Goal: Obtain resource: Obtain resource

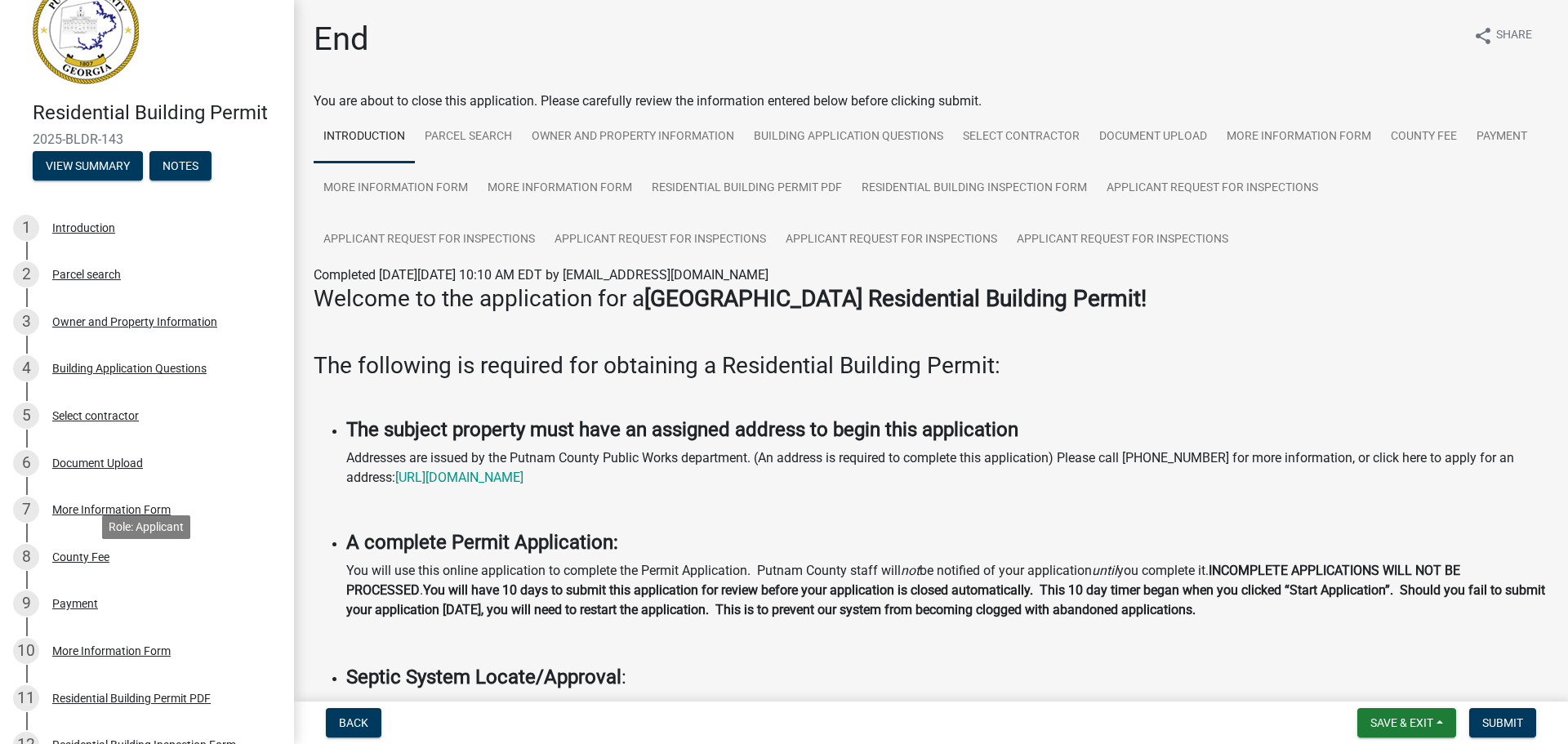
scroll to position [310, 0]
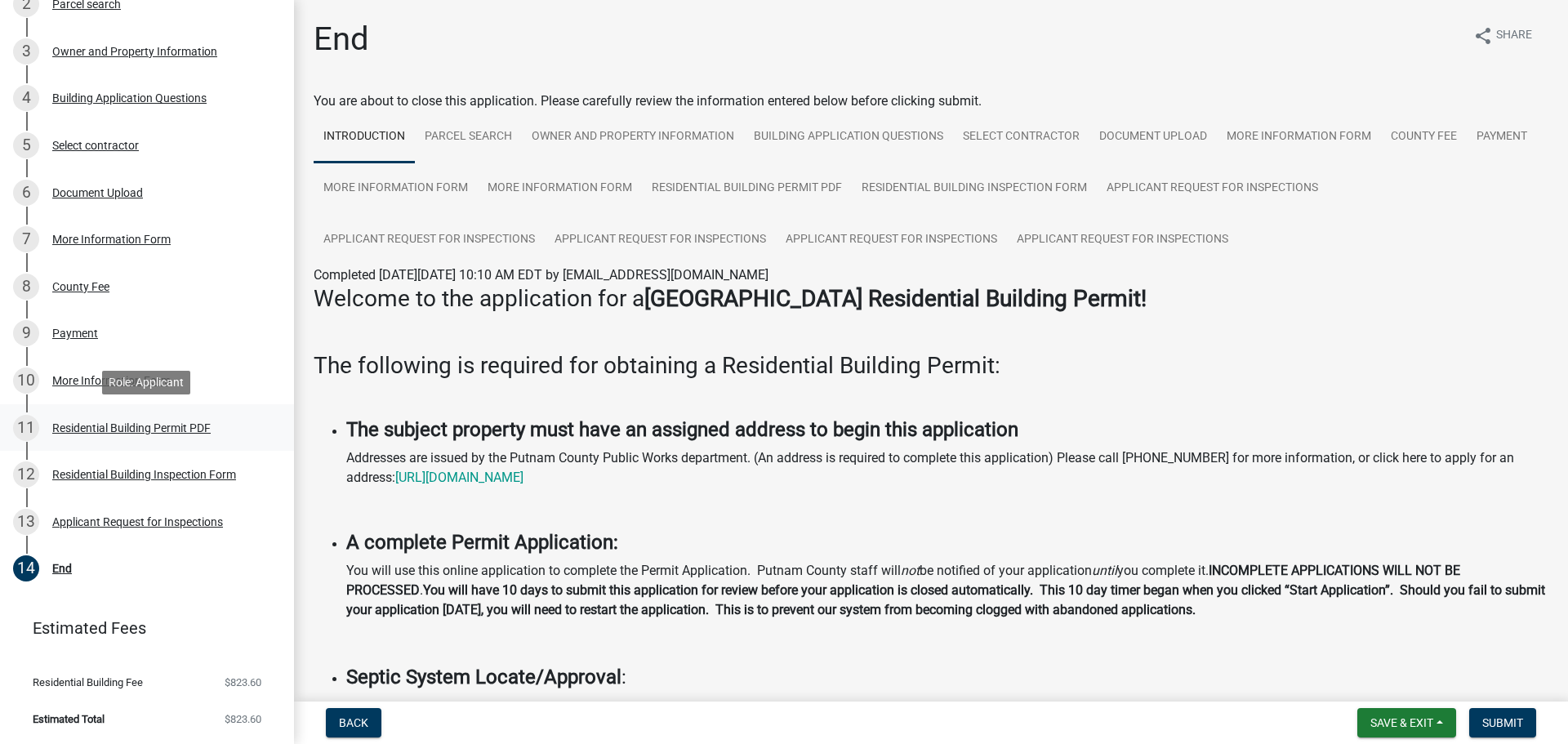
click at [135, 429] on div "Residential Building Permit PDF" at bounding box center [131, 428] width 158 height 11
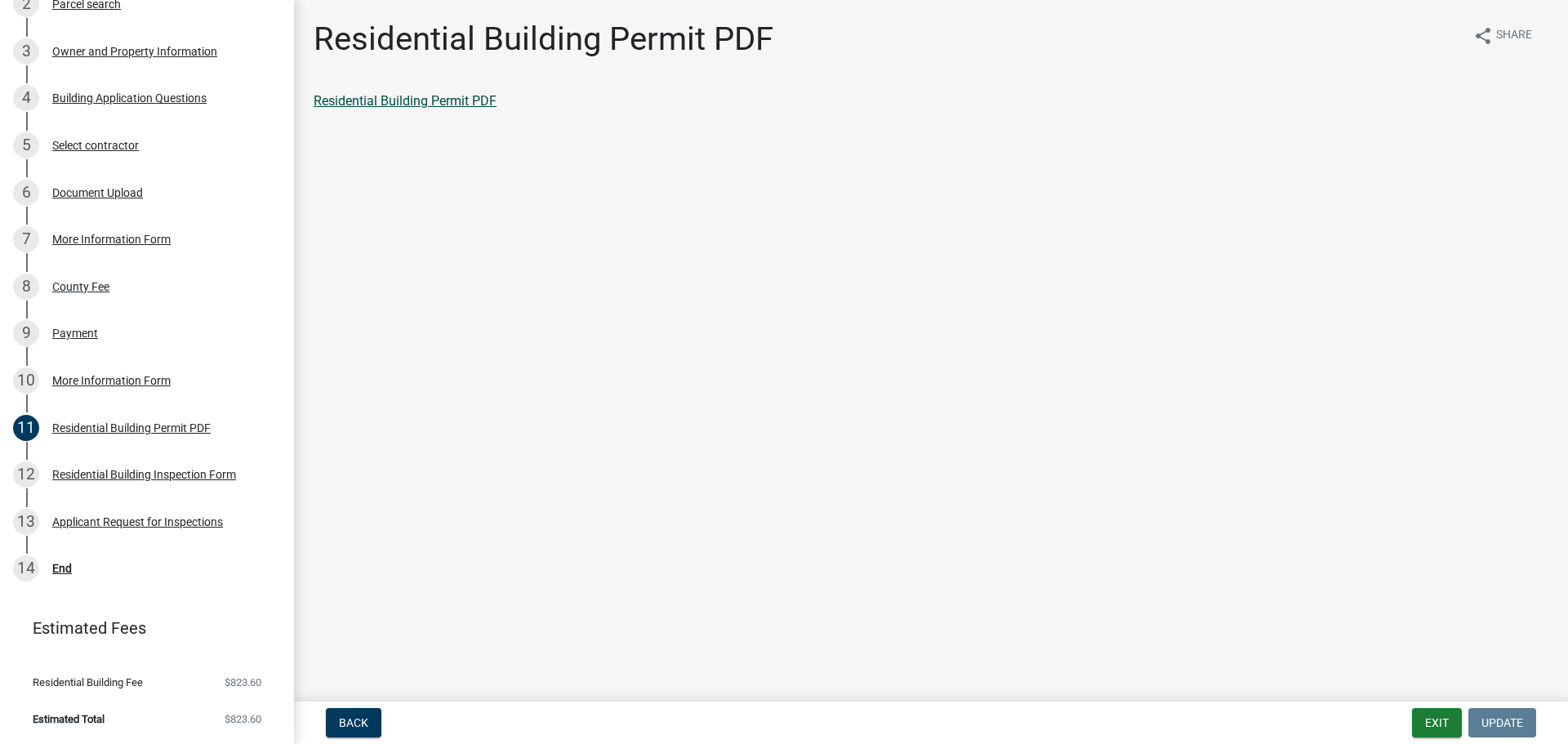
click at [371, 103] on link "Residential Building Permit PDF" at bounding box center [405, 100] width 183 height 16
click at [204, 473] on div "Residential Building Inspection Form" at bounding box center [144, 475] width 184 height 11
click at [1450, 725] on button "Exit" at bounding box center [1437, 723] width 50 height 30
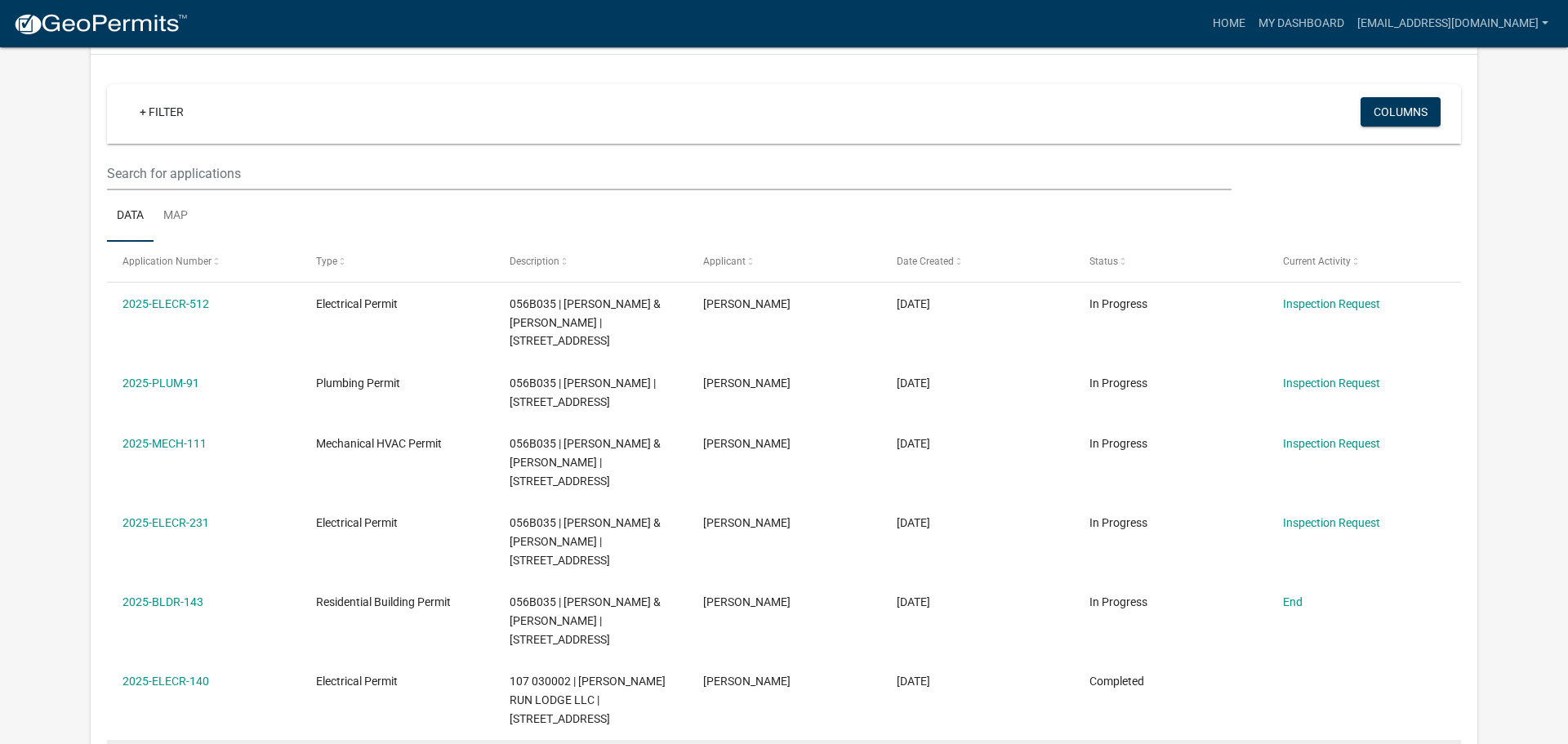
scroll to position [138, 0]
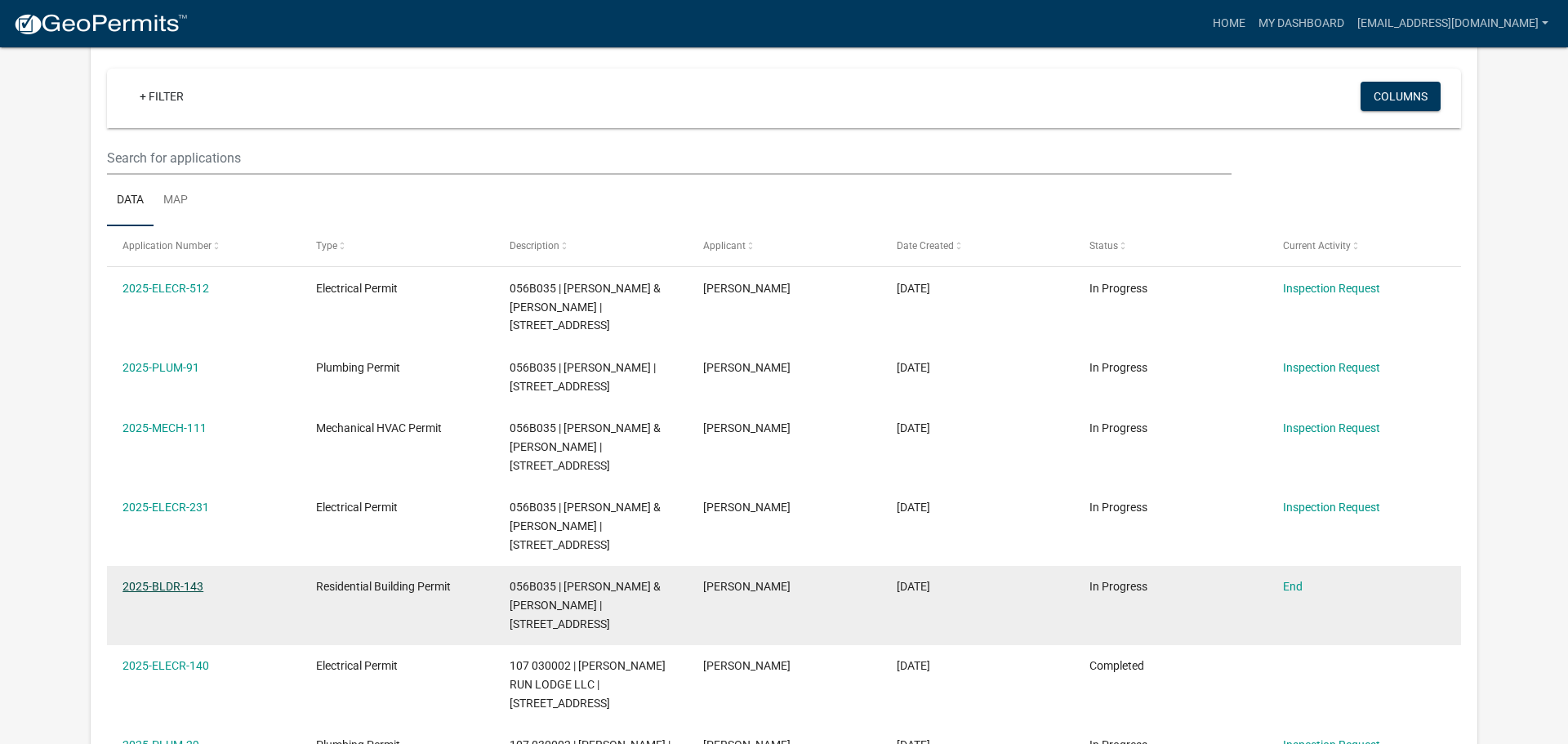
click at [166, 580] on link "2025-BLDR-143" at bounding box center [163, 586] width 80 height 13
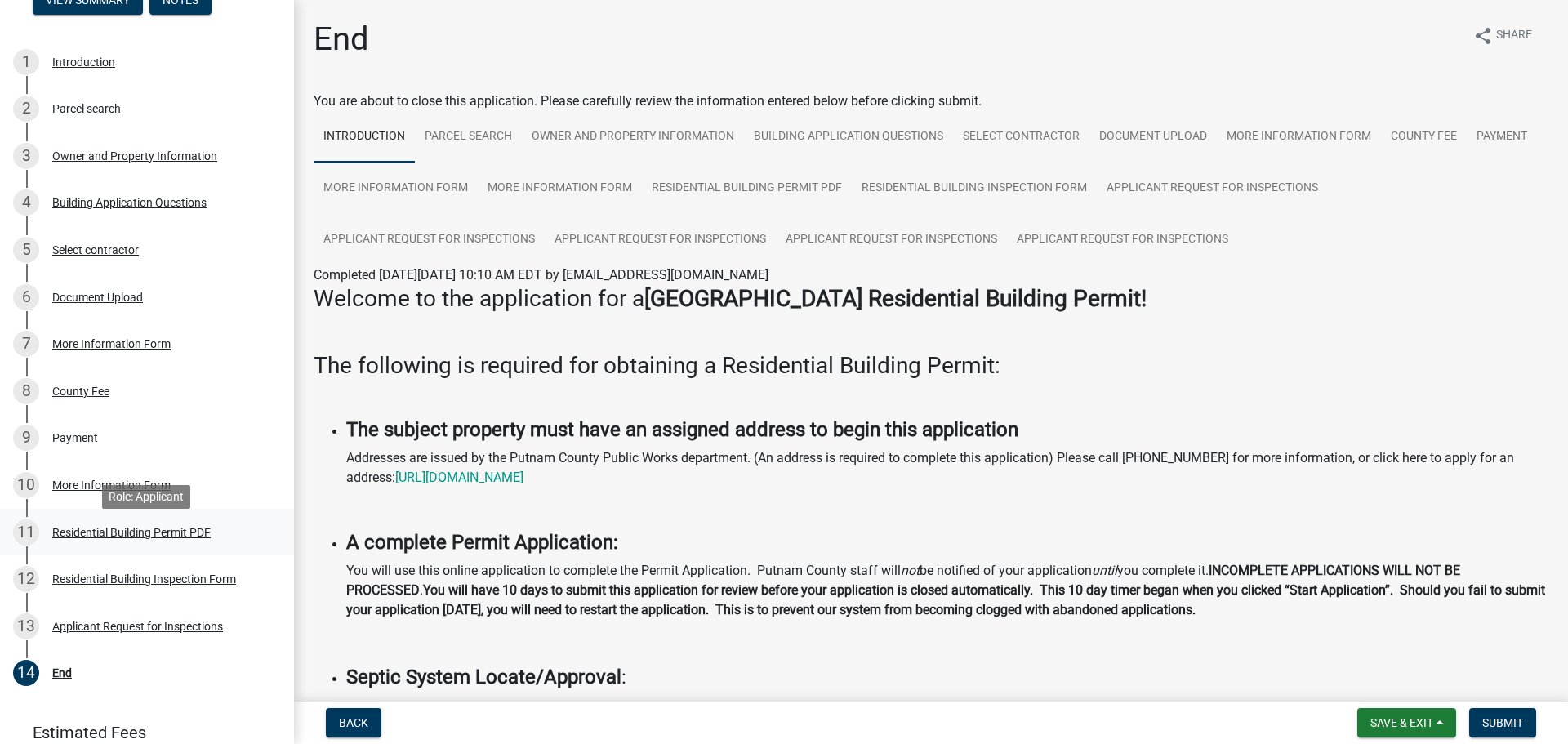
scroll to position [241, 0]
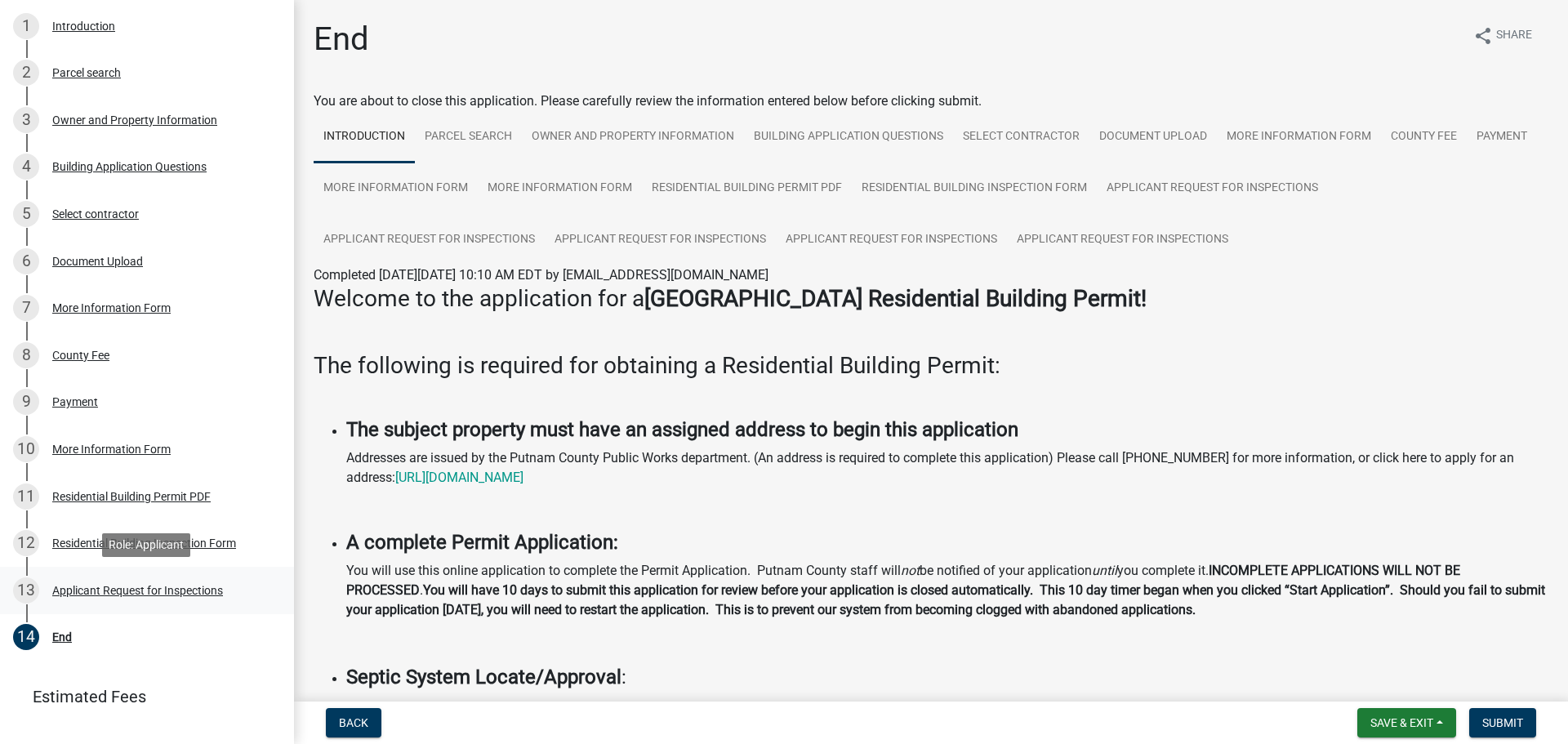
click at [163, 593] on div "Applicant Request for Inspections" at bounding box center [138, 590] width 171 height 11
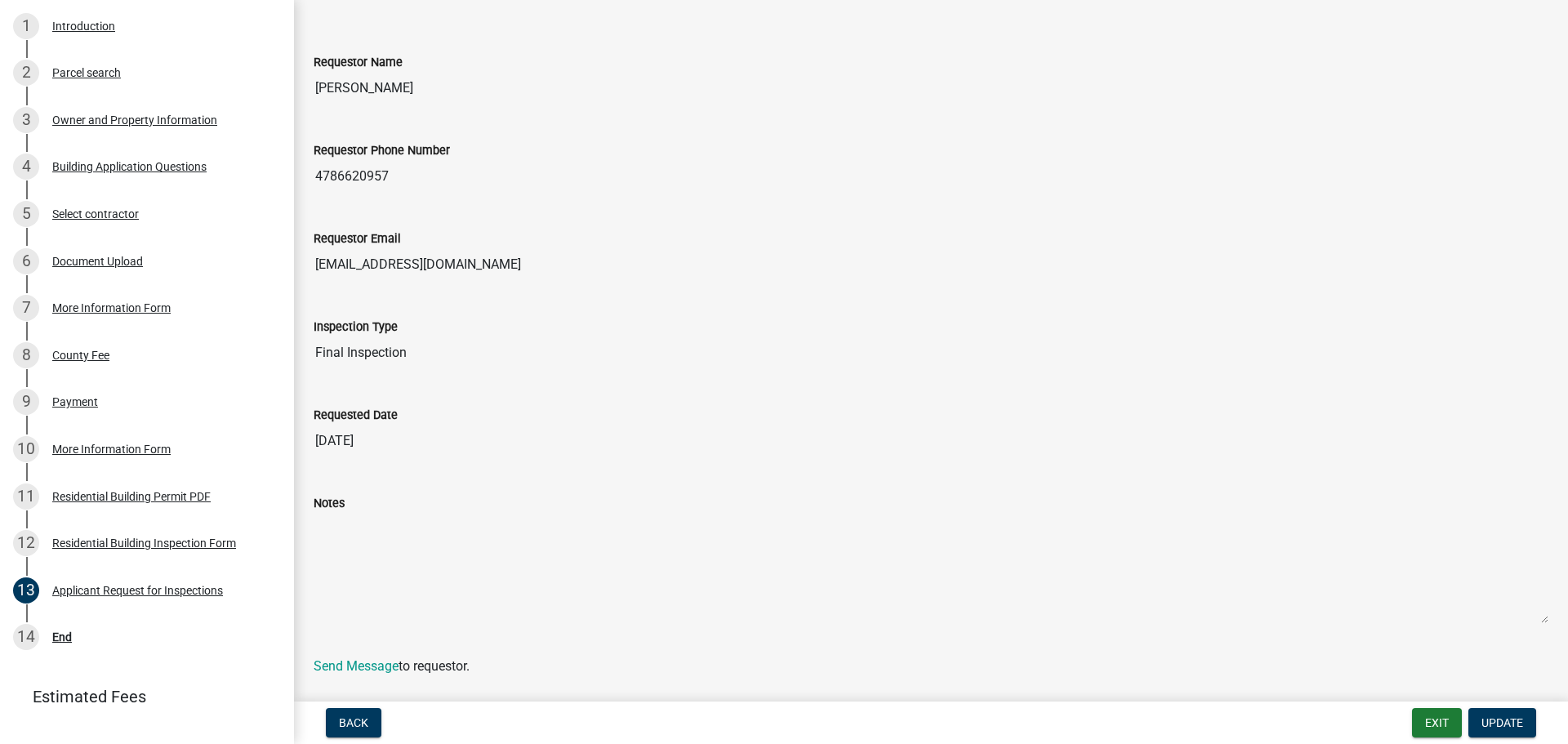
scroll to position [0, 0]
